Goal: Information Seeking & Learning: Learn about a topic

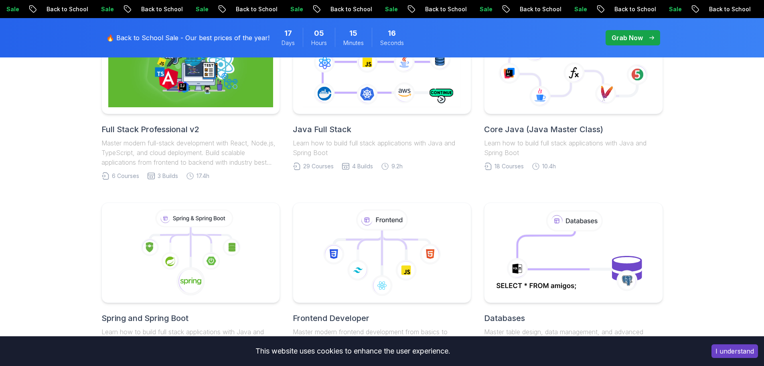
scroll to position [274, 0]
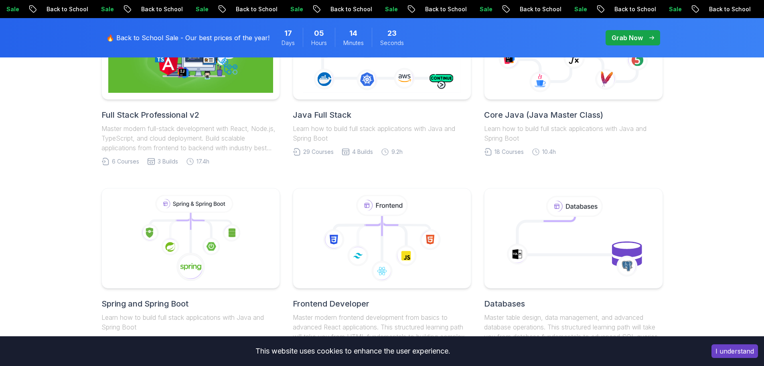
scroll to position [207, 0]
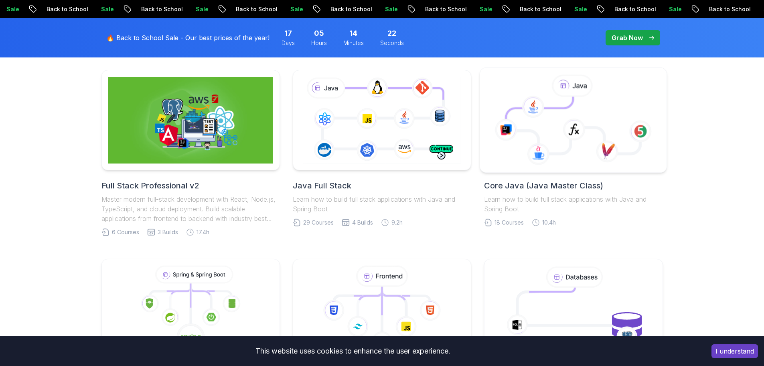
click at [593, 106] on icon at bounding box center [573, 120] width 173 height 91
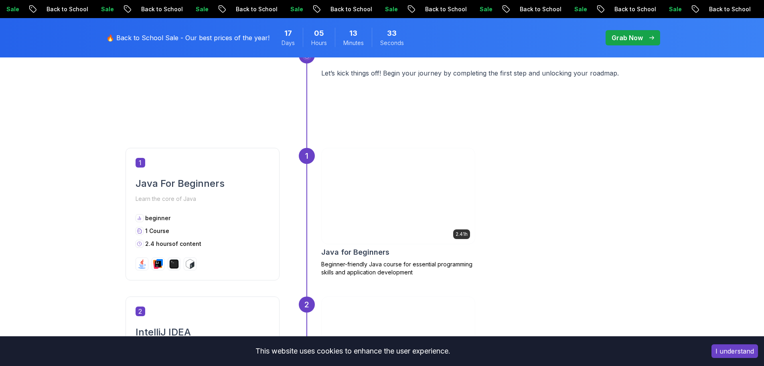
scroll to position [311, 0]
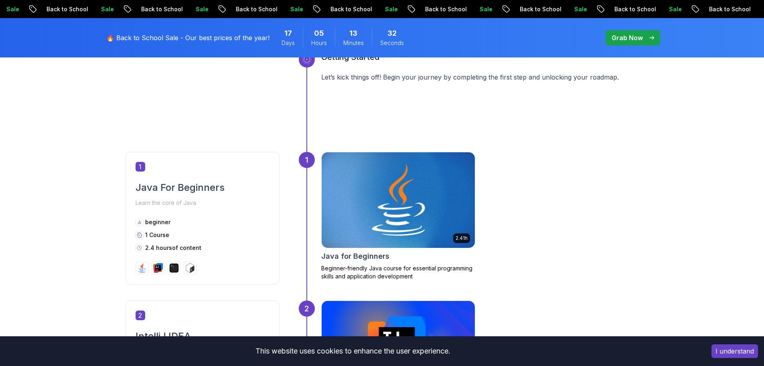
click at [430, 188] on img at bounding box center [398, 200] width 161 height 100
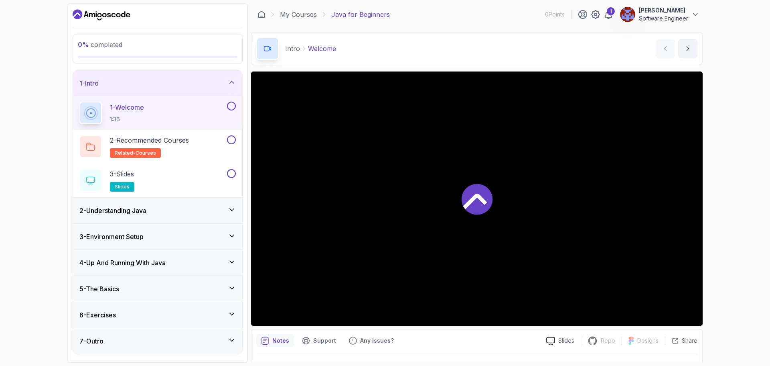
click at [221, 213] on div "2 - Understanding Java" at bounding box center [157, 210] width 156 height 10
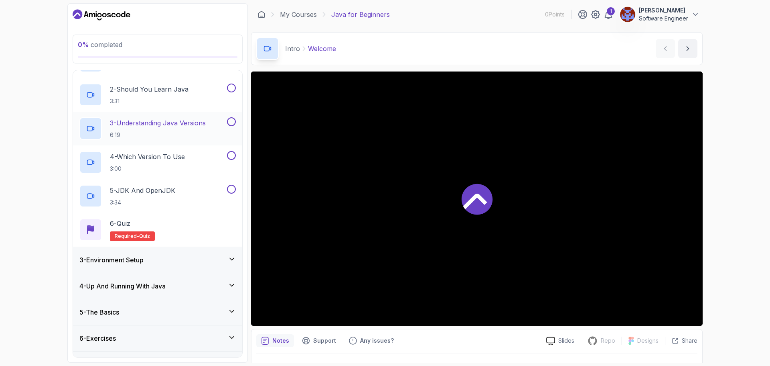
scroll to position [98, 0]
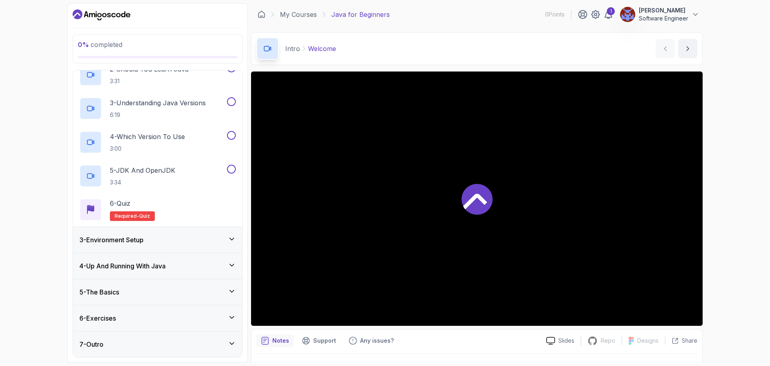
click at [226, 290] on div "5 - The Basics" at bounding box center [157, 292] width 156 height 10
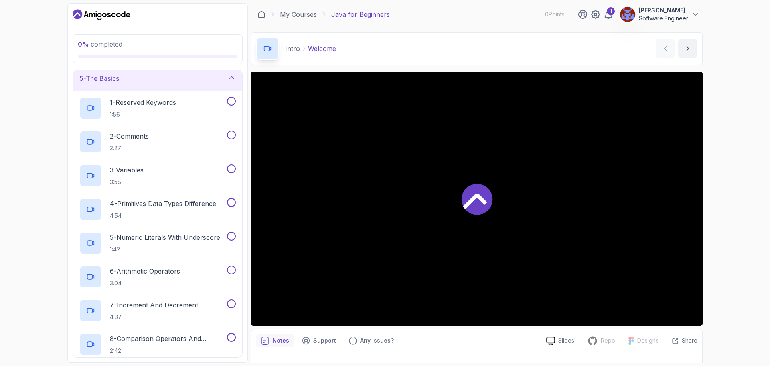
scroll to position [0, 0]
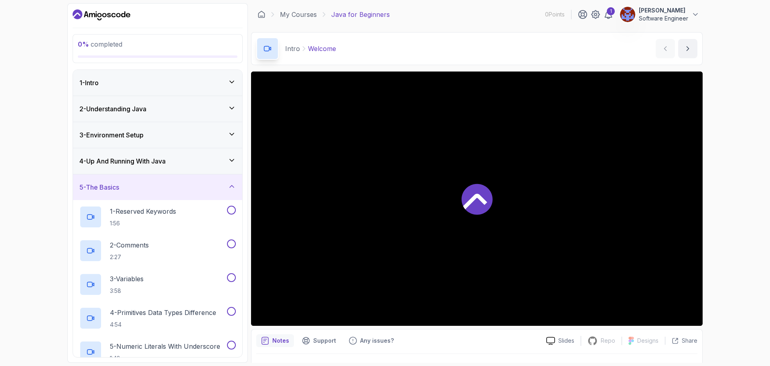
click at [230, 187] on icon at bounding box center [232, 186] width 8 height 8
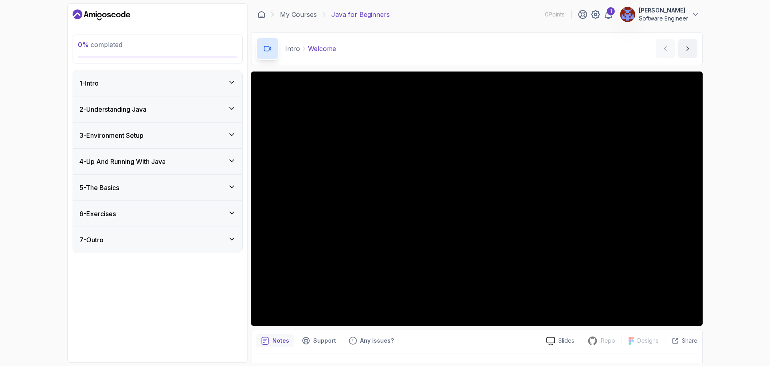
click at [227, 80] on div "1 - Intro" at bounding box center [157, 83] width 156 height 10
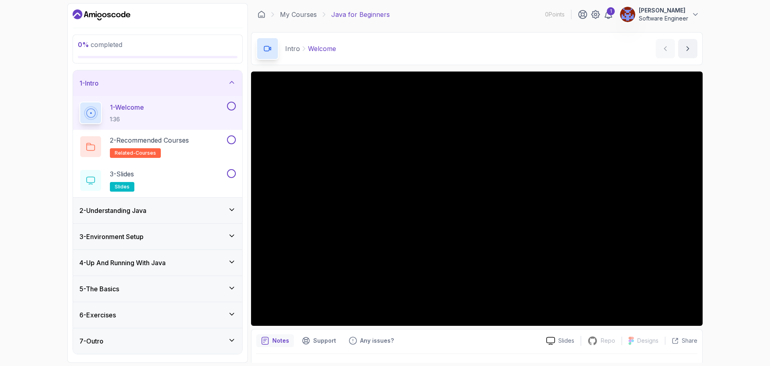
click at [230, 106] on button at bounding box center [231, 106] width 9 height 9
click at [232, 138] on button at bounding box center [231, 139] width 9 height 9
click at [128, 173] on p "3 - Slides" at bounding box center [122, 174] width 24 height 10
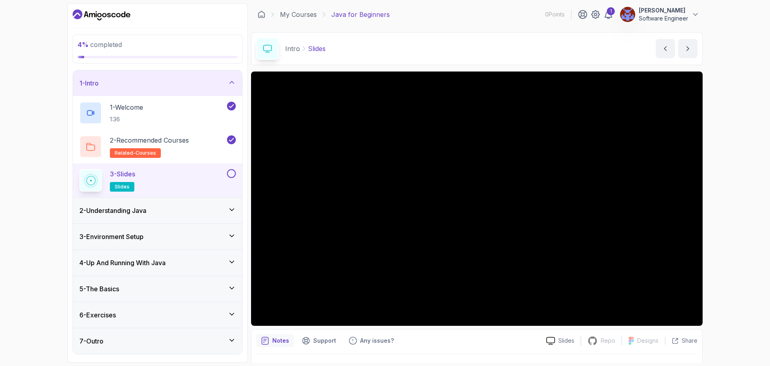
scroll to position [19, 0]
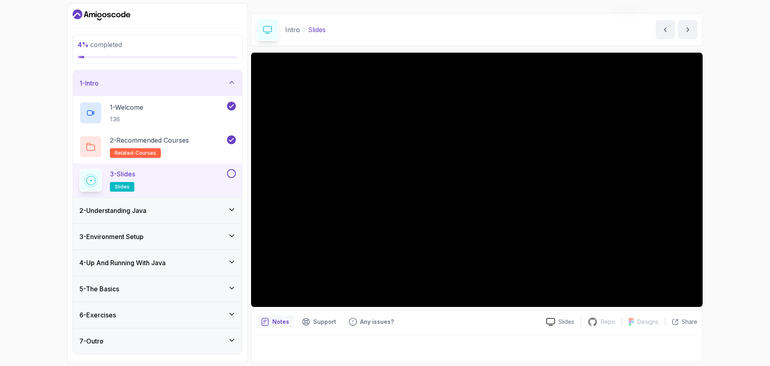
click at [232, 174] on button at bounding box center [231, 173] width 9 height 9
click at [231, 84] on icon at bounding box center [232, 82] width 8 height 8
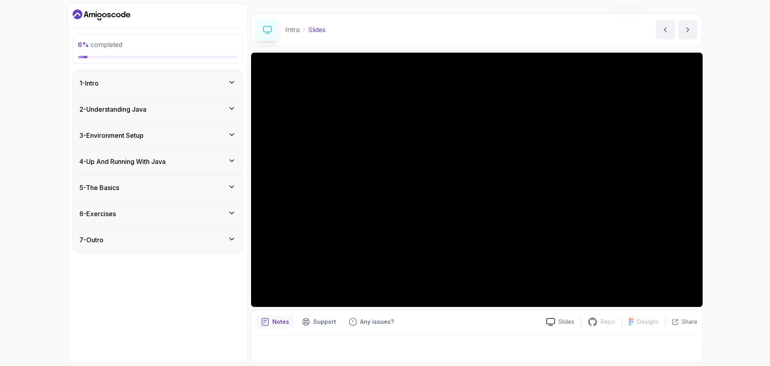
click at [229, 111] on icon at bounding box center [232, 108] width 8 height 8
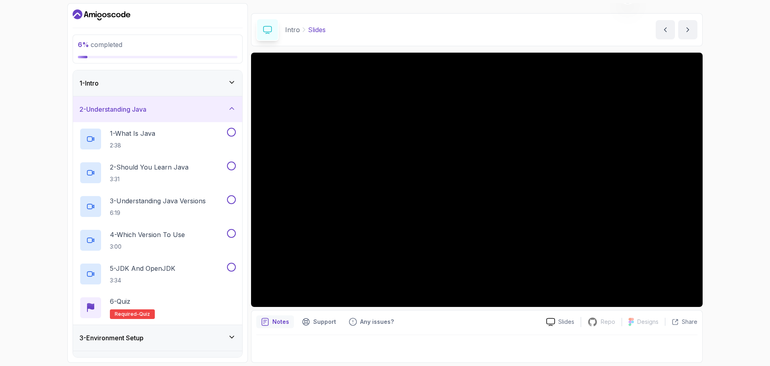
click at [229, 111] on icon at bounding box center [232, 108] width 8 height 8
